Goal: Task Accomplishment & Management: Manage account settings

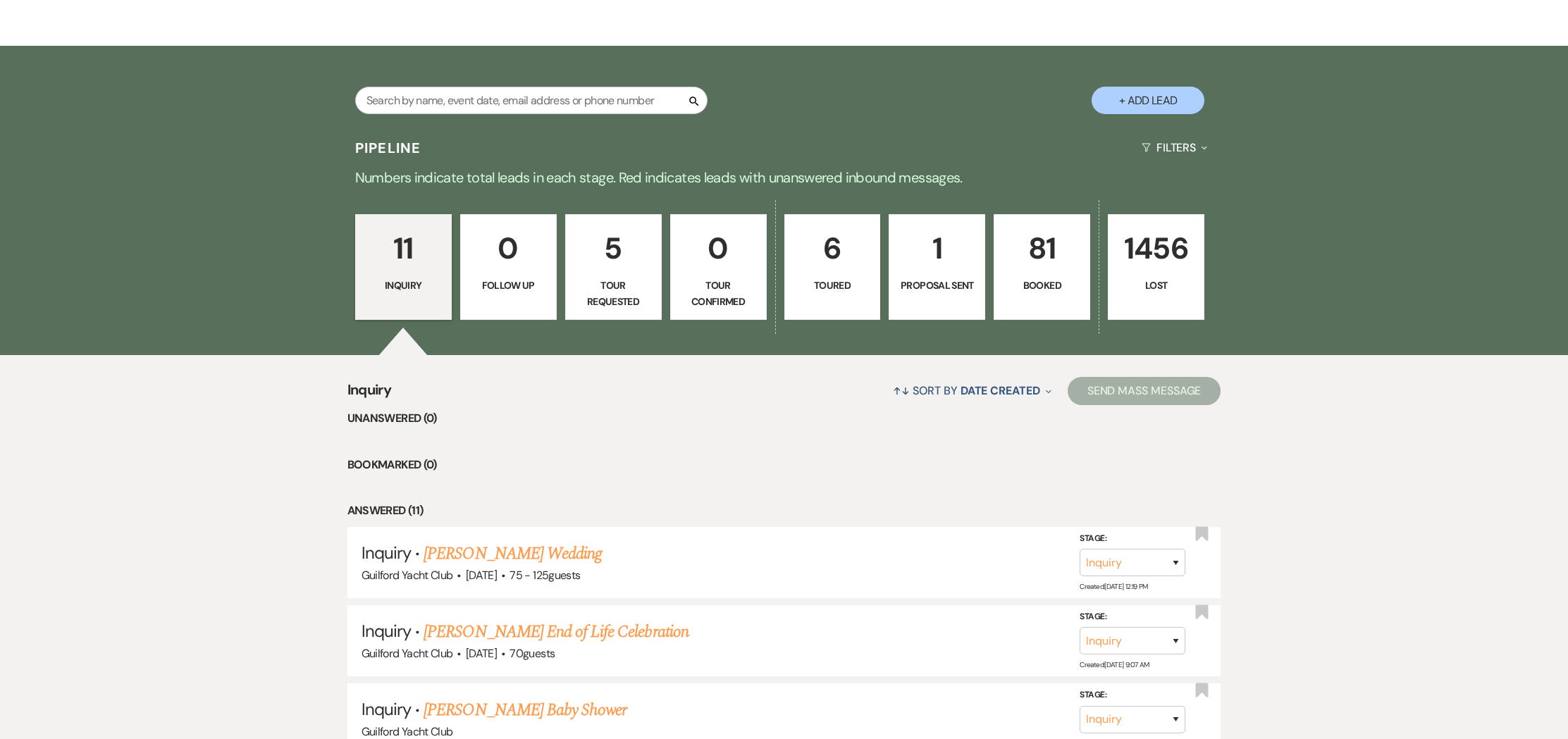
click at [1032, 253] on p "81" at bounding box center [1042, 249] width 78 height 47
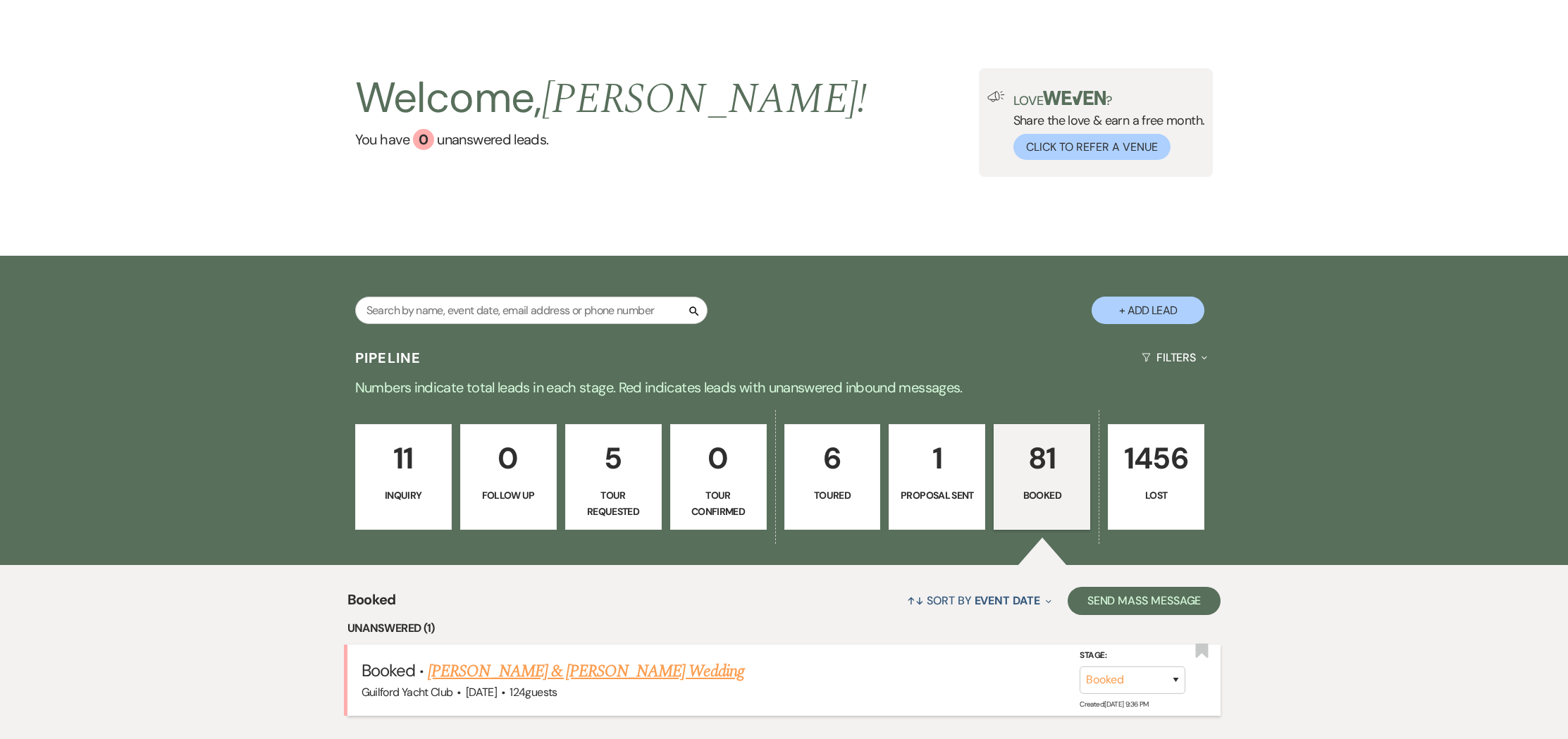
scroll to position [256, 0]
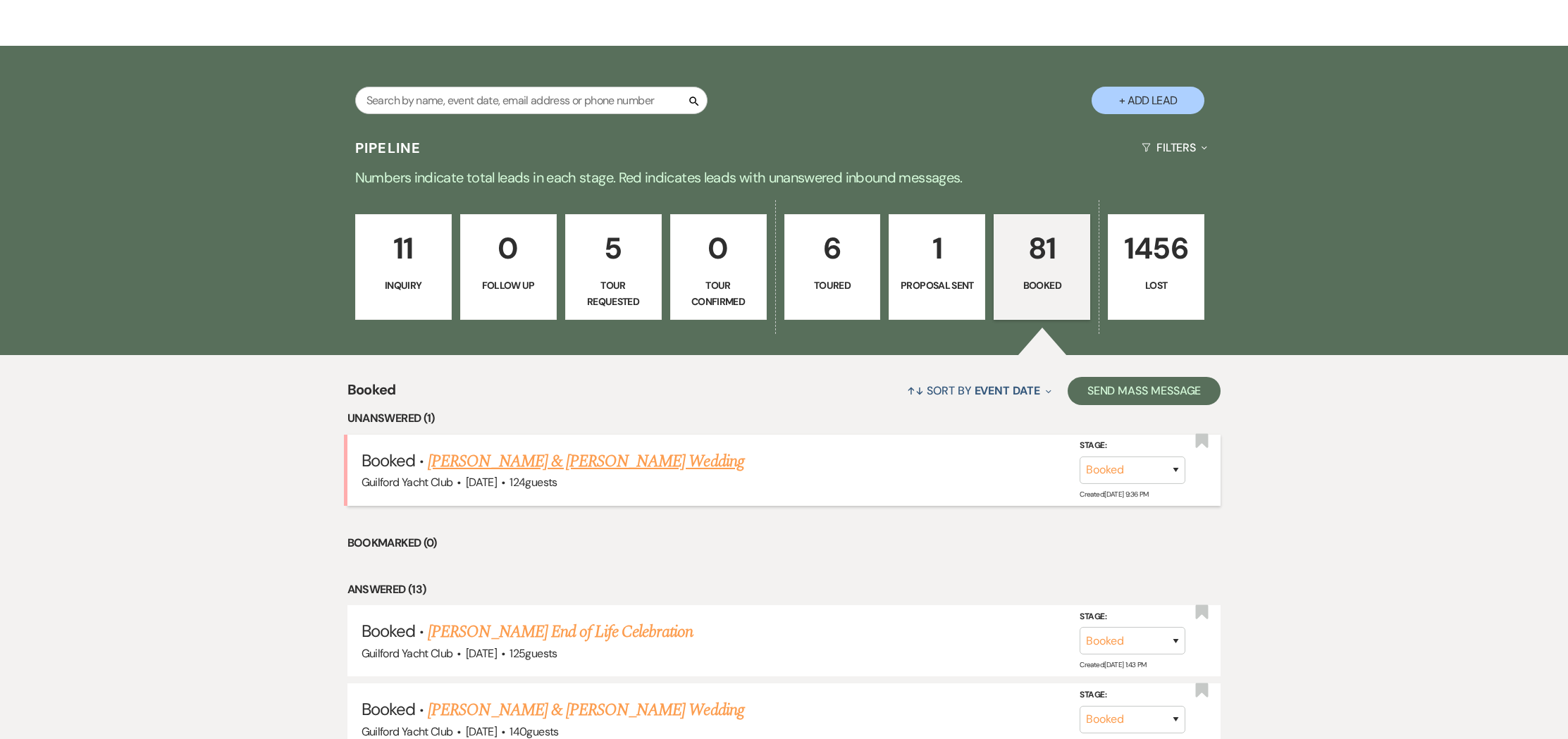
click at [567, 467] on link "[PERSON_NAME] & [PERSON_NAME] Wedding" at bounding box center [585, 461] width 316 height 25
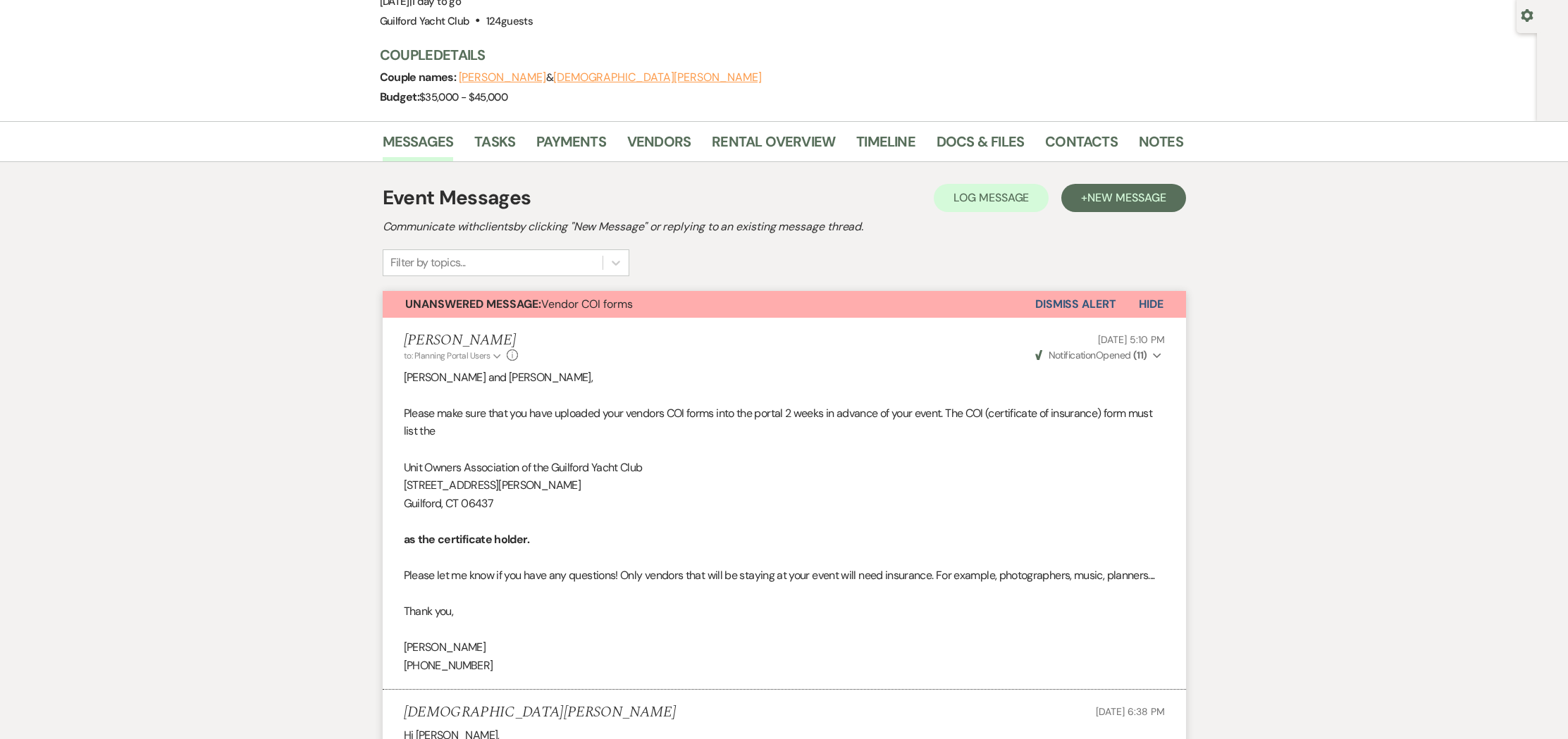
scroll to position [128, 0]
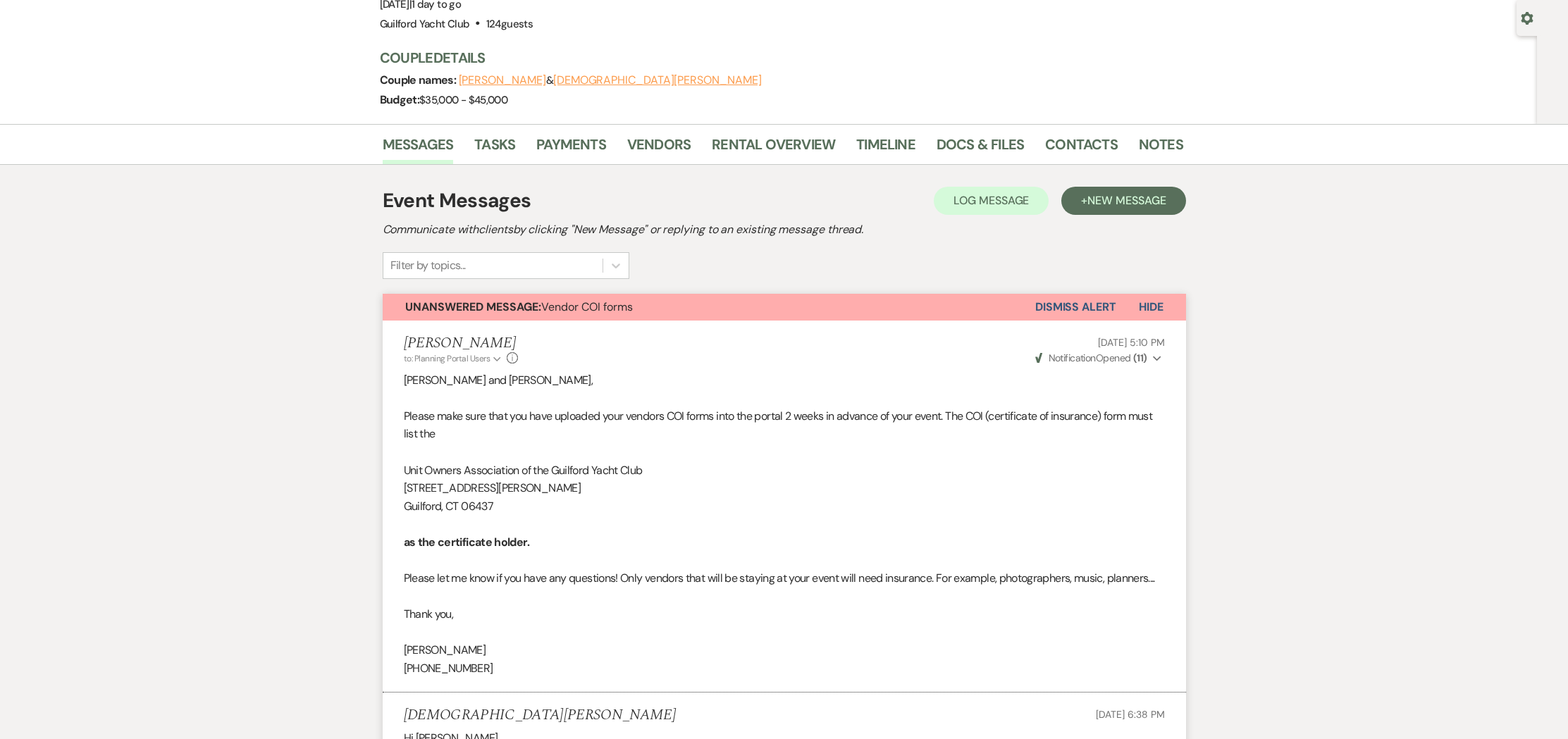
click at [1050, 301] on button "Dismiss Alert" at bounding box center [1076, 307] width 81 height 27
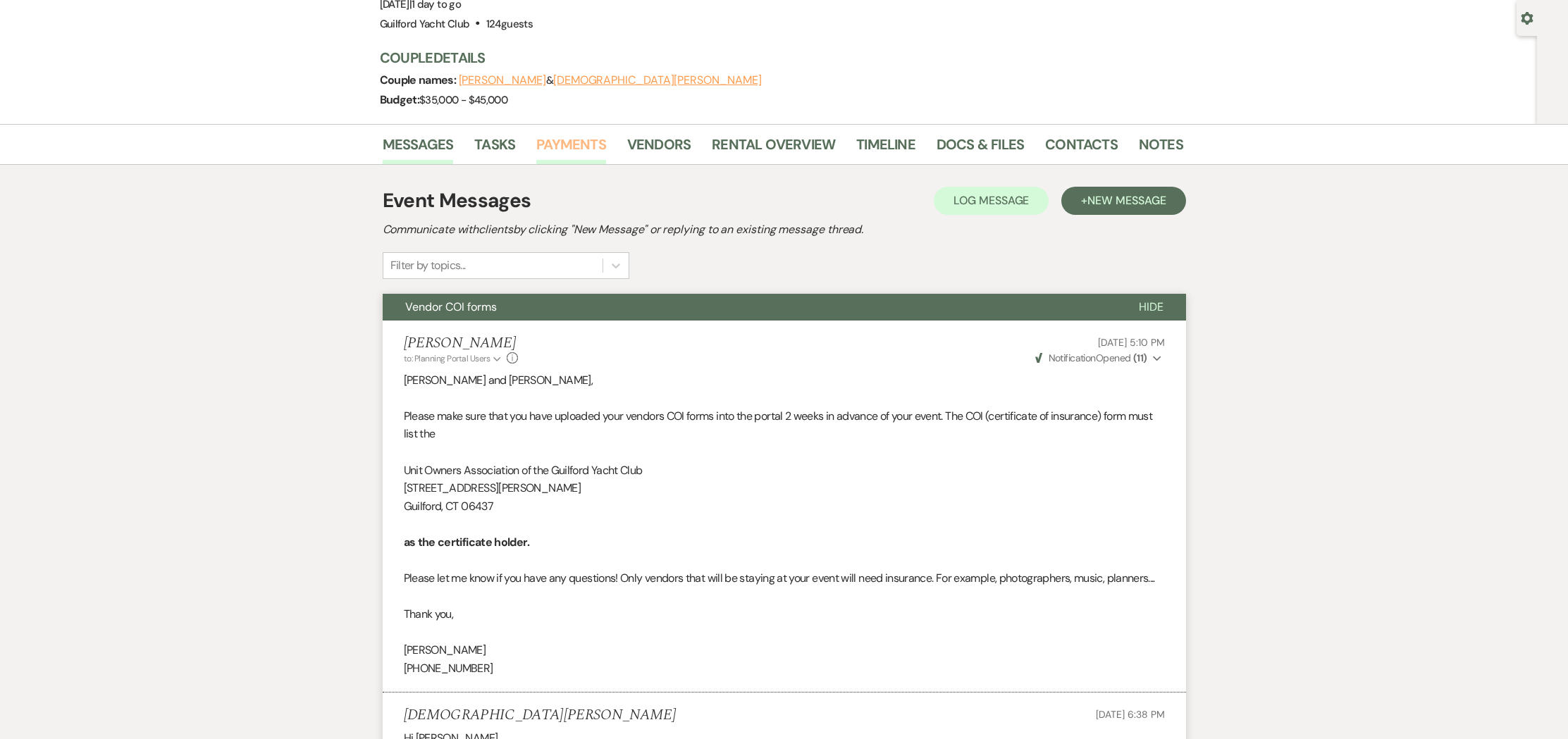
scroll to position [0, 0]
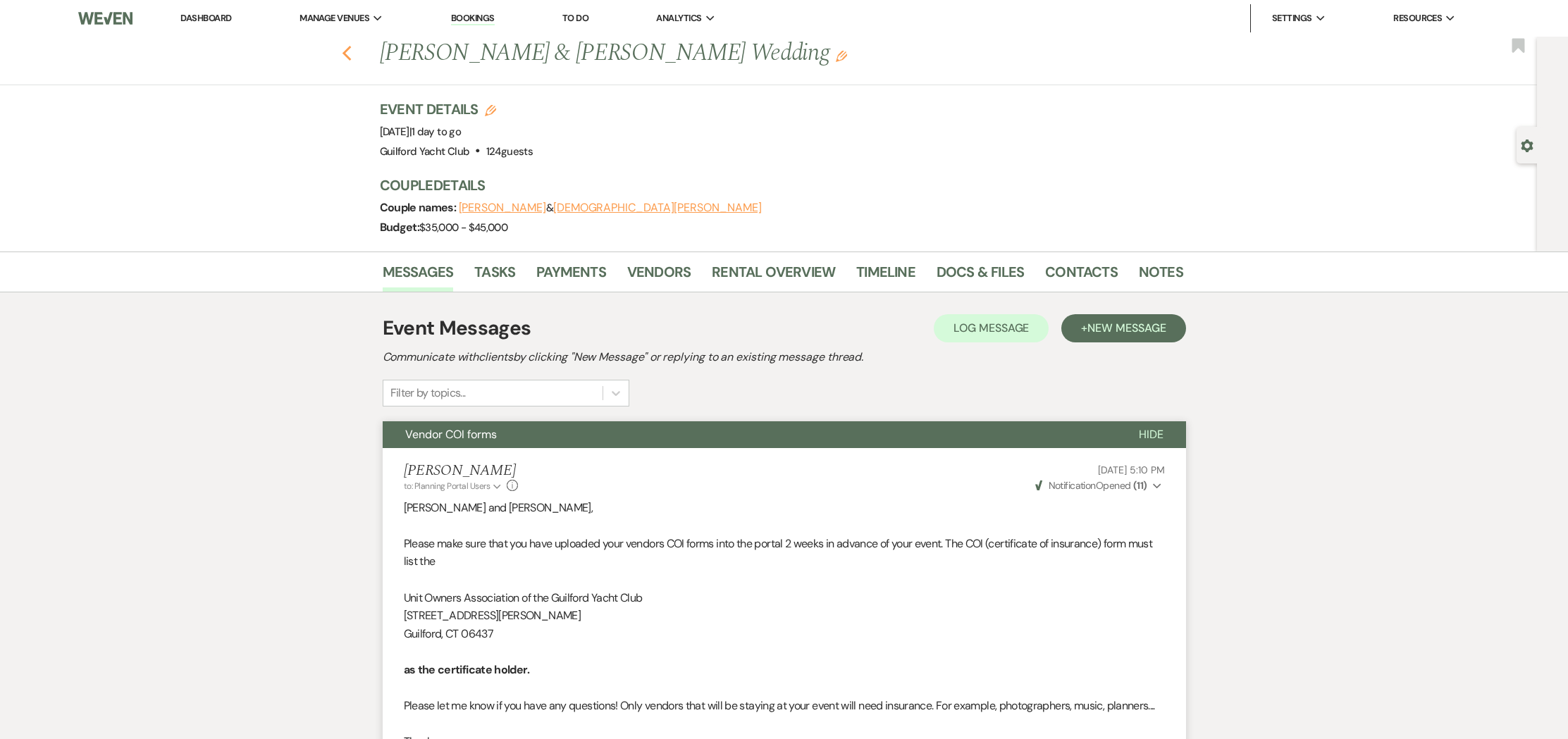
click at [345, 54] on use "button" at bounding box center [346, 54] width 10 height 16
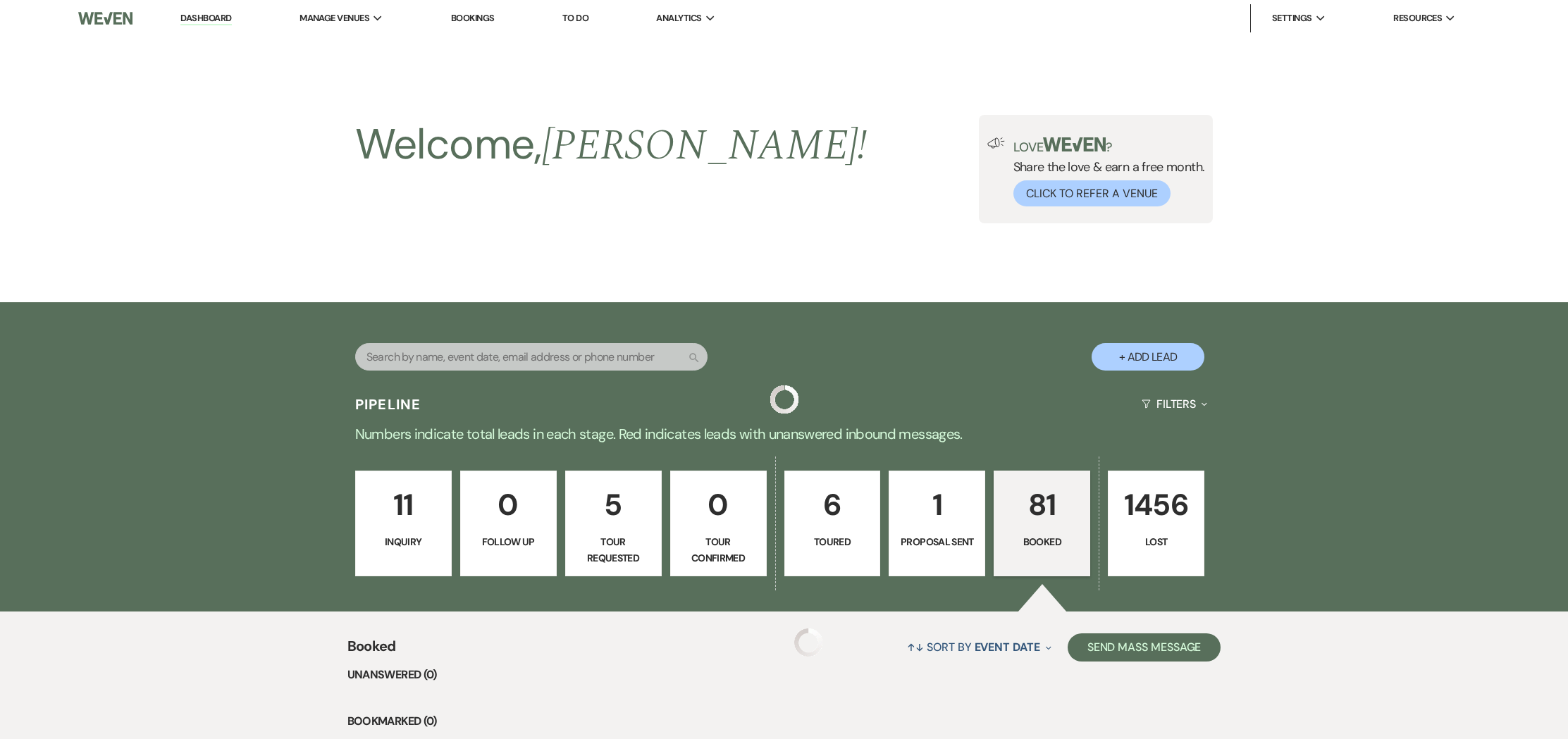
scroll to position [256, 0]
